Goal: Find specific page/section: Find specific page/section

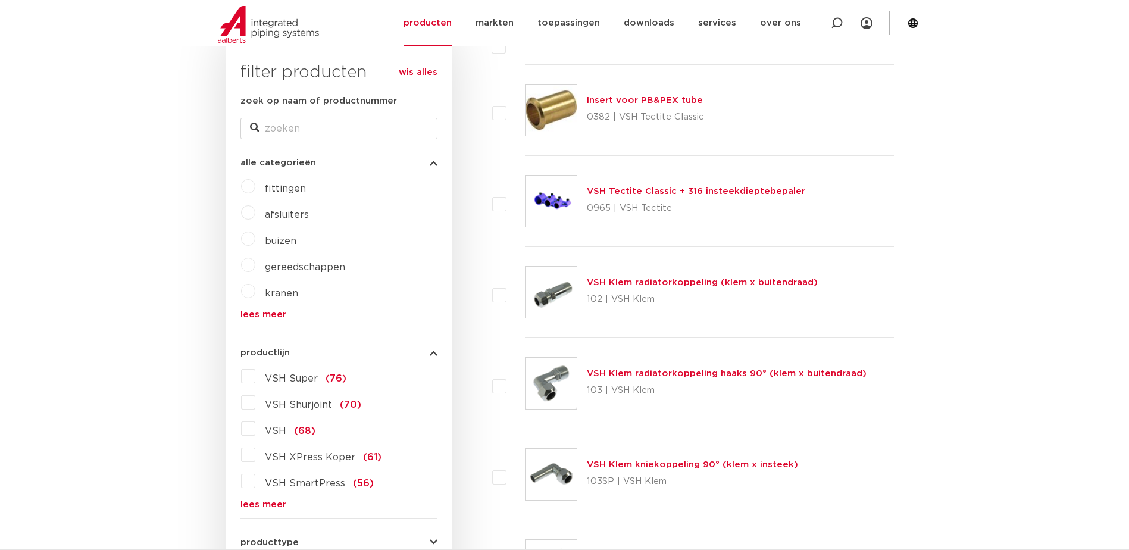
scroll to position [238, 0]
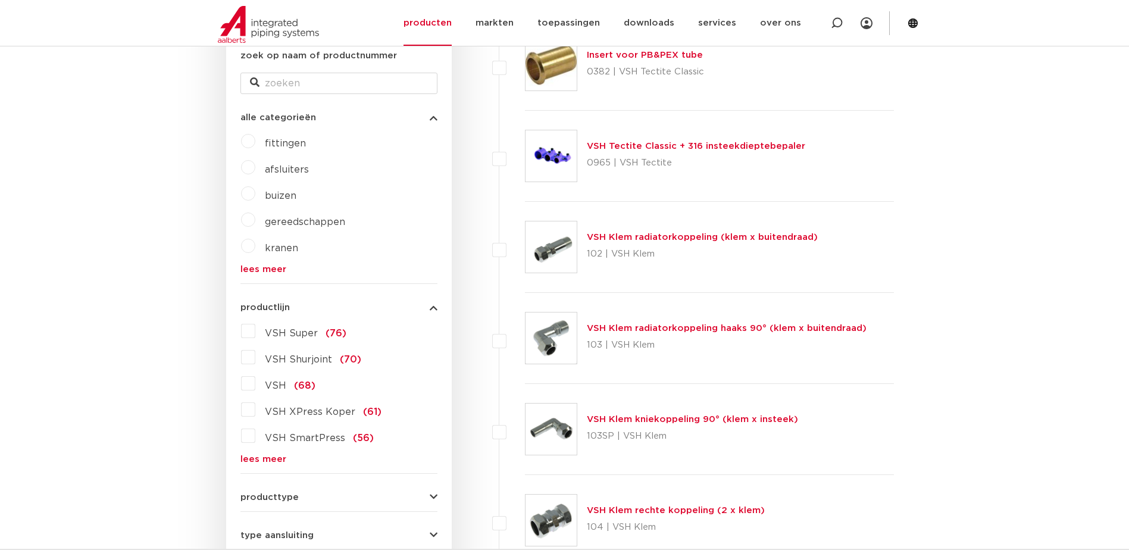
click at [255, 352] on label "VSH Shurjoint (70)" at bounding box center [308, 357] width 106 height 19
click at [0, 0] on input "VSH Shurjoint (70)" at bounding box center [0, 0] width 0 height 0
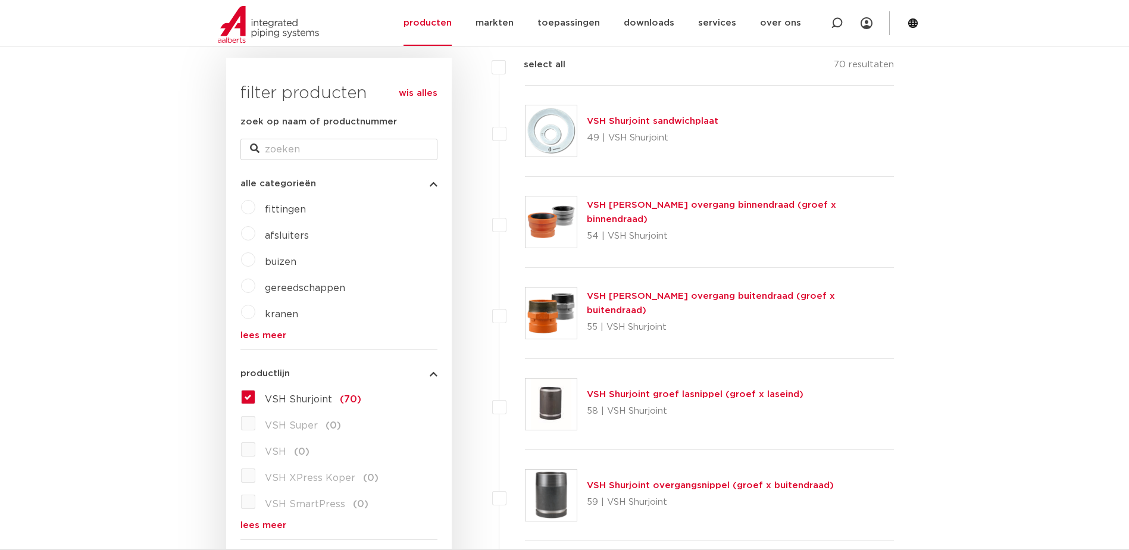
scroll to position [417, 0]
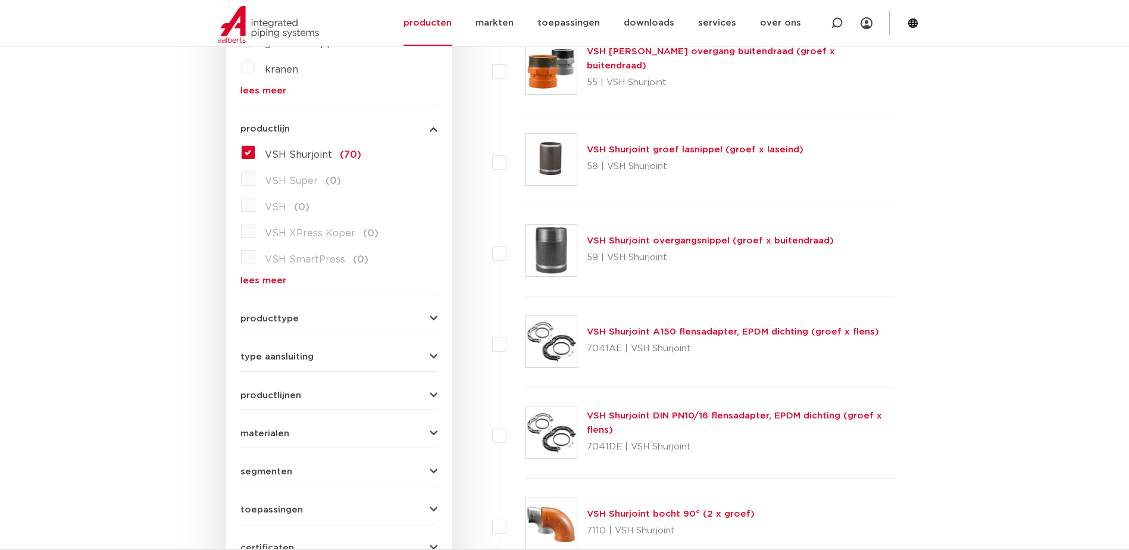
click at [255, 155] on label "VSH Shurjoint (70)" at bounding box center [308, 152] width 106 height 19
click at [0, 0] on input "VSH Shurjoint (70)" at bounding box center [0, 0] width 0 height 0
